Goal: Task Accomplishment & Management: Complete application form

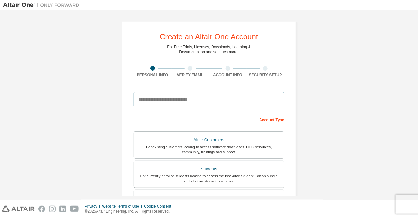
click at [245, 101] on input "email" at bounding box center [209, 99] width 150 height 15
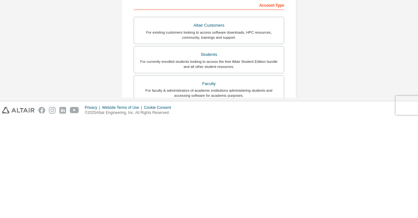
scroll to position [49, 0]
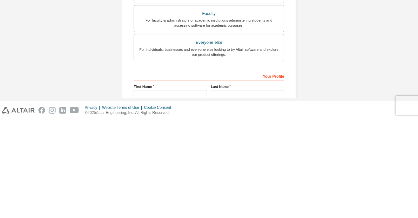
type input "*****"
click at [234, 151] on div "For individuals, businesses and everyone else looking to try Altair software an…" at bounding box center [209, 151] width 142 height 10
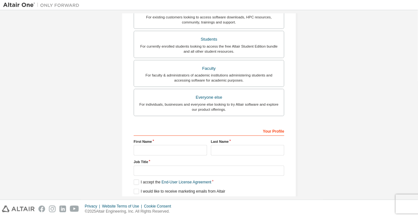
scroll to position [130, 0]
click at [182, 149] on input "text" at bounding box center [170, 150] width 73 height 10
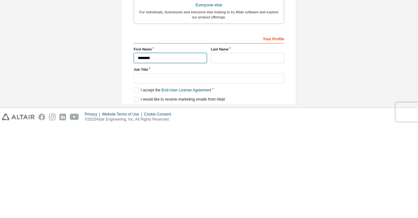
type input "*******"
click at [244, 148] on input "text" at bounding box center [247, 150] width 73 height 10
click at [255, 149] on input "*********" at bounding box center [247, 150] width 73 height 10
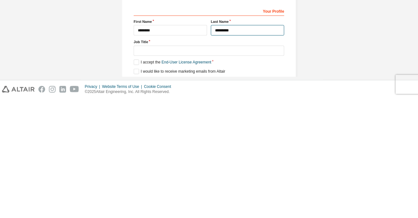
type input "*********"
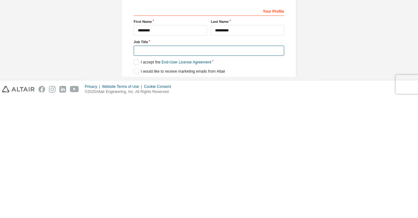
click at [216, 169] on input "text" at bounding box center [209, 170] width 150 height 10
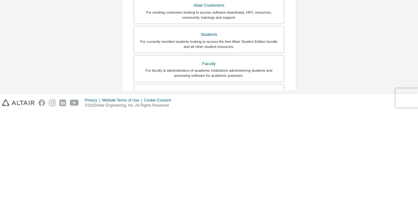
scroll to position [28, 0]
click at [224, 136] on div "Students" at bounding box center [209, 140] width 142 height 9
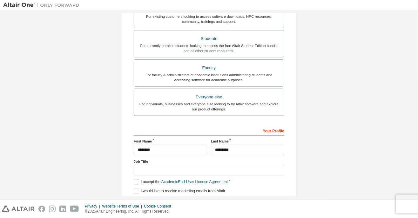
scroll to position [146, 0]
click at [173, 189] on label "I would like to receive marketing emails from Altair" at bounding box center [179, 191] width 91 height 5
click at [136, 180] on label "I accept the Academic End-User License Agreement" at bounding box center [181, 182] width 94 height 5
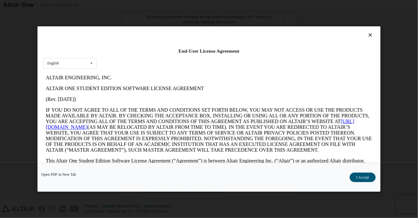
scroll to position [0, 0]
click at [370, 32] on icon at bounding box center [370, 35] width 7 height 6
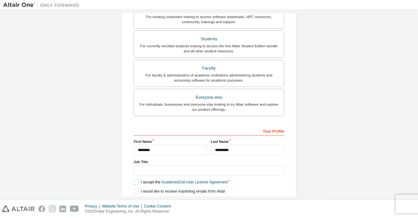
click at [137, 180] on label "I accept the Academic End-User License Agreement" at bounding box center [181, 182] width 94 height 5
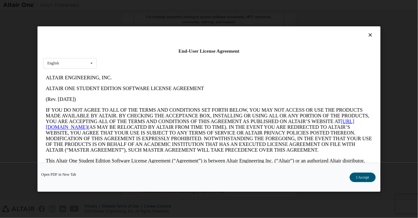
click at [367, 32] on icon at bounding box center [370, 35] width 7 height 6
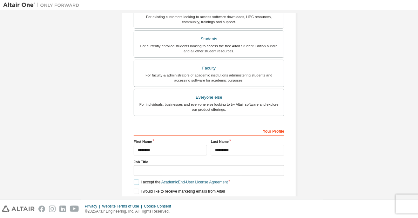
click at [135, 180] on label "I accept the Academic End-User License Agreement" at bounding box center [181, 182] width 94 height 5
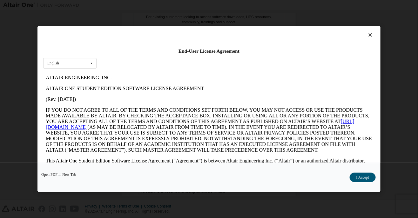
click at [362, 182] on button "I Accept" at bounding box center [362, 178] width 26 height 10
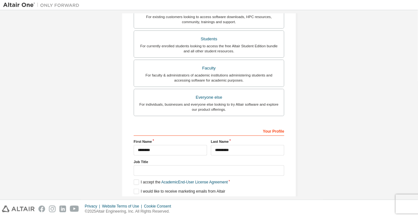
click at [208, 198] on div "Next" at bounding box center [209, 203] width 150 height 10
